Goal: Transaction & Acquisition: Purchase product/service

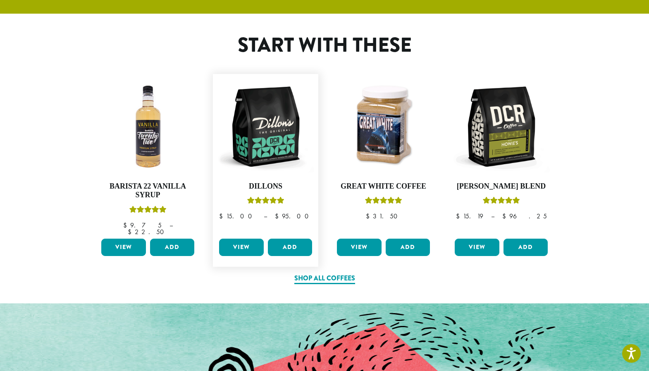
scroll to position [322, 0]
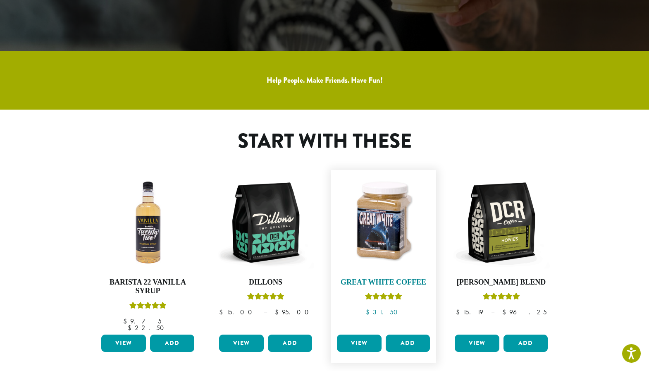
click at [374, 229] on img at bounding box center [383, 222] width 97 height 97
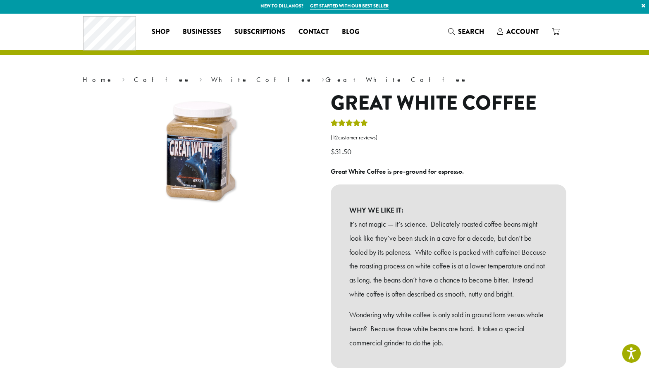
scroll to position [59, 0]
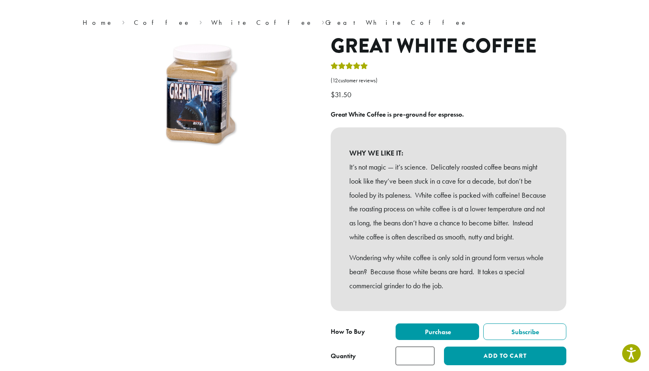
click at [210, 95] on img at bounding box center [201, 96] width 124 height 124
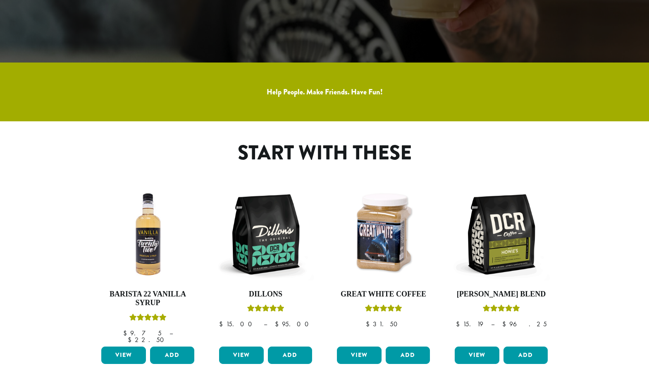
scroll to position [322, 0]
click at [280, 247] on img at bounding box center [265, 234] width 97 height 97
click at [397, 225] on img at bounding box center [383, 234] width 97 height 97
